Goal: Find specific page/section: Find specific page/section

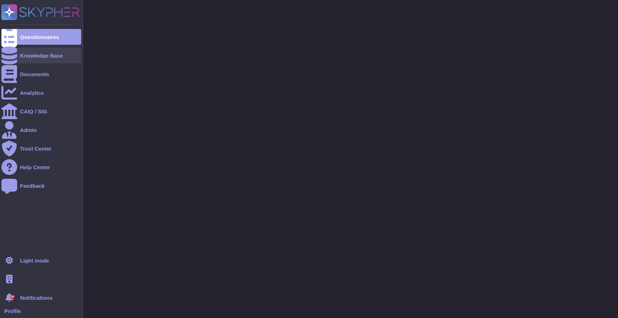
click at [37, 56] on div "Knowledge Base" at bounding box center [41, 55] width 43 height 5
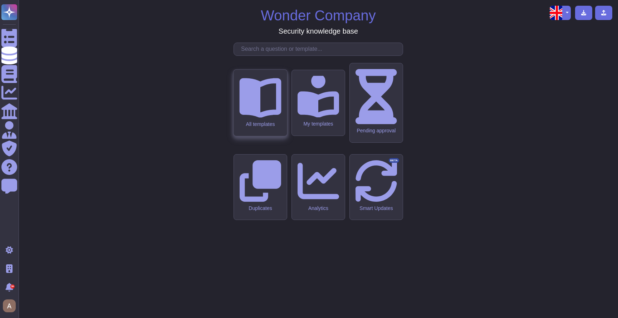
click at [254, 136] on div "All templates" at bounding box center [259, 103] width 53 height 66
